Goal: Navigation & Orientation: Find specific page/section

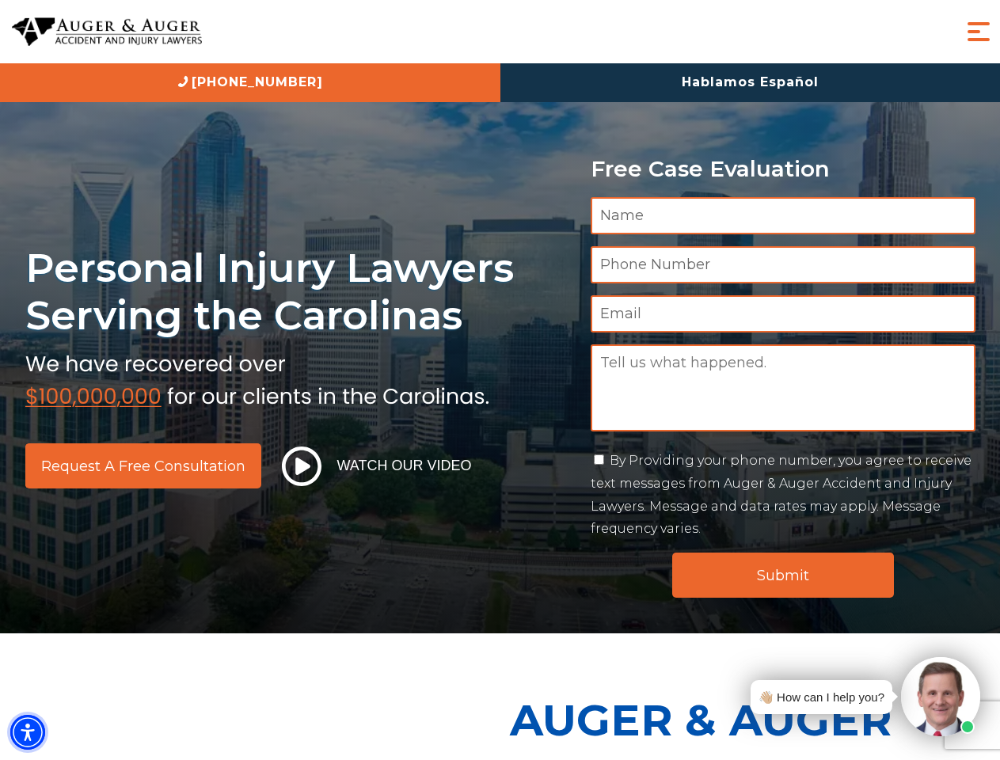
click at [28, 733] on img "Accessibility Menu" at bounding box center [27, 732] width 35 height 35
